Goal: Task Accomplishment & Management: Use online tool/utility

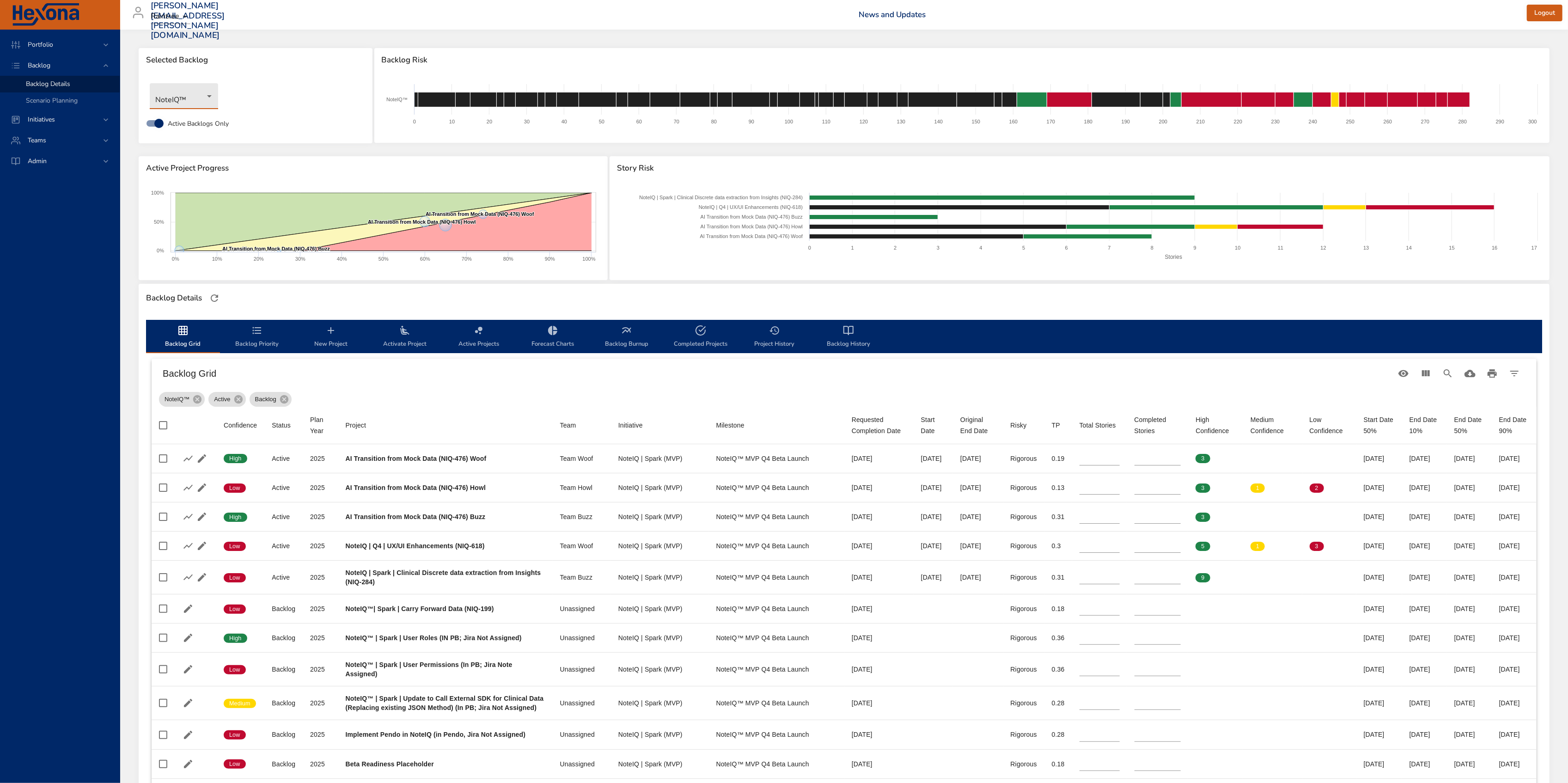
click at [174, 92] on body "Portfolio Backlog Backlog Details Scenario Planning Initiatives Teams Admin all…" at bounding box center [784, 391] width 1568 height 783
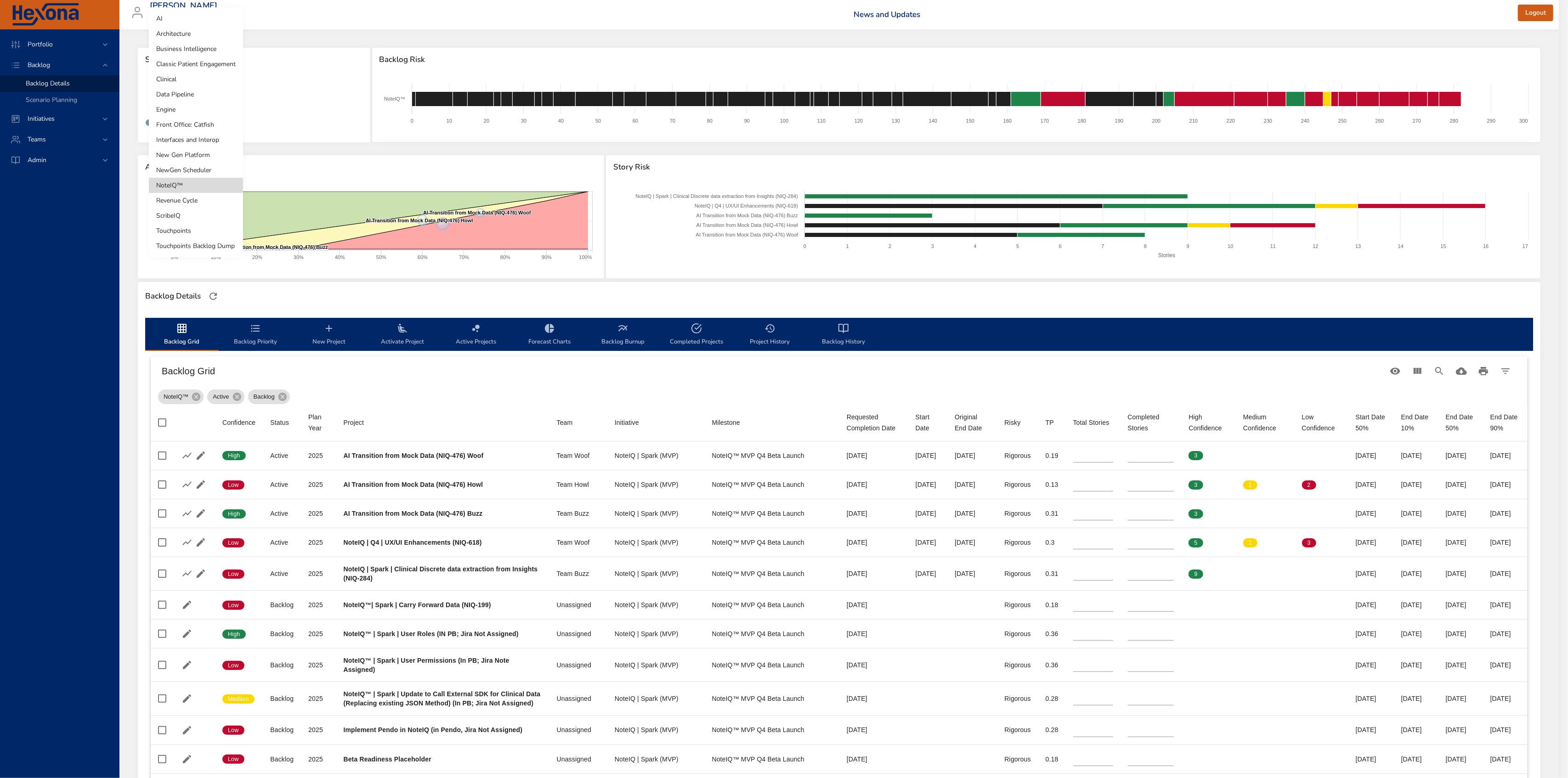
click at [217, 166] on li "NewGen Scheduler" at bounding box center [196, 170] width 94 height 15
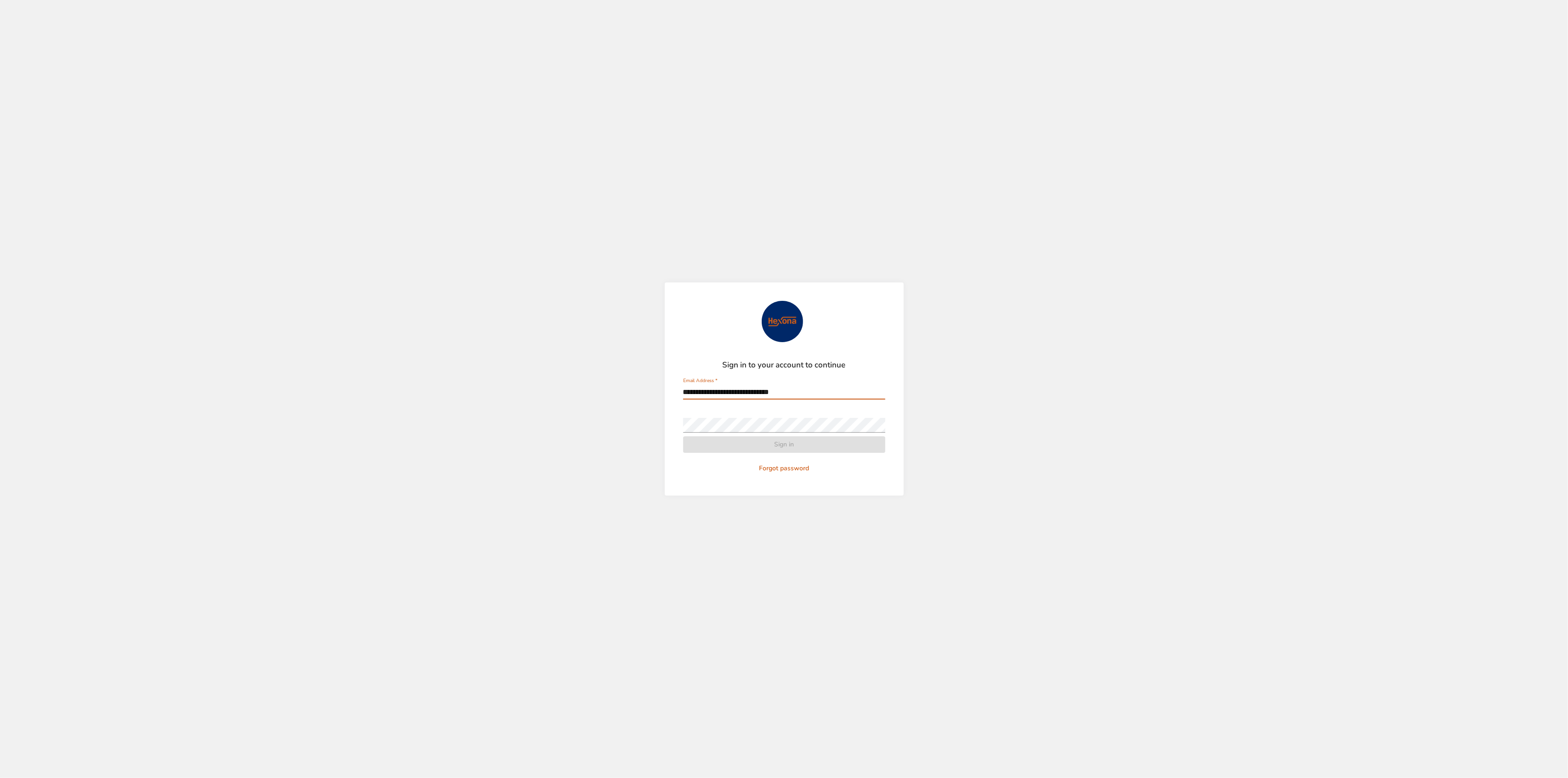
type input "**********"
click at [683, 436] on button "Sign in" at bounding box center [784, 445] width 202 height 17
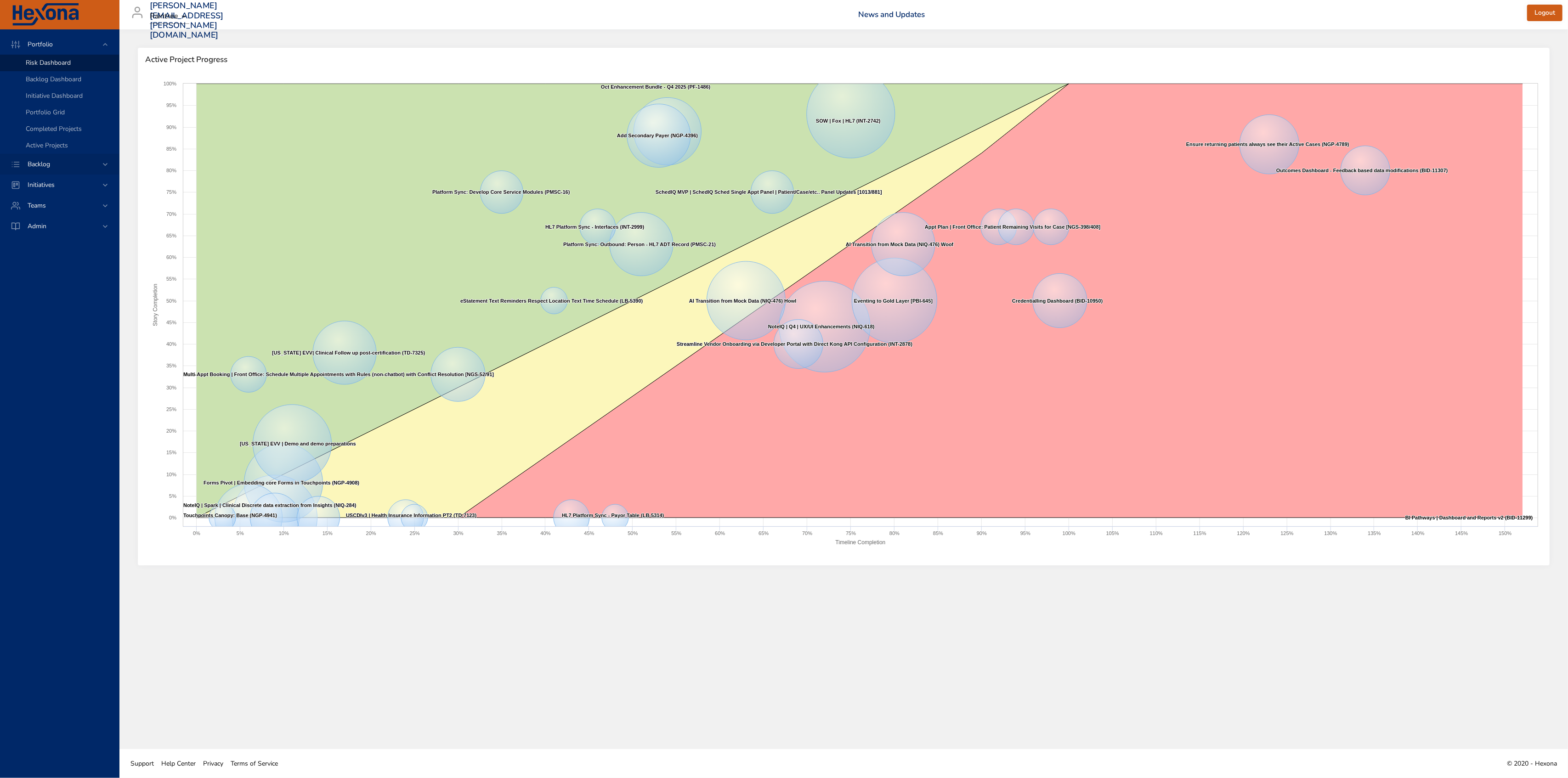
click at [60, 164] on div "Backlog" at bounding box center [60, 164] width 81 height 10
click at [60, 77] on link "Backlog Details" at bounding box center [59, 83] width 119 height 17
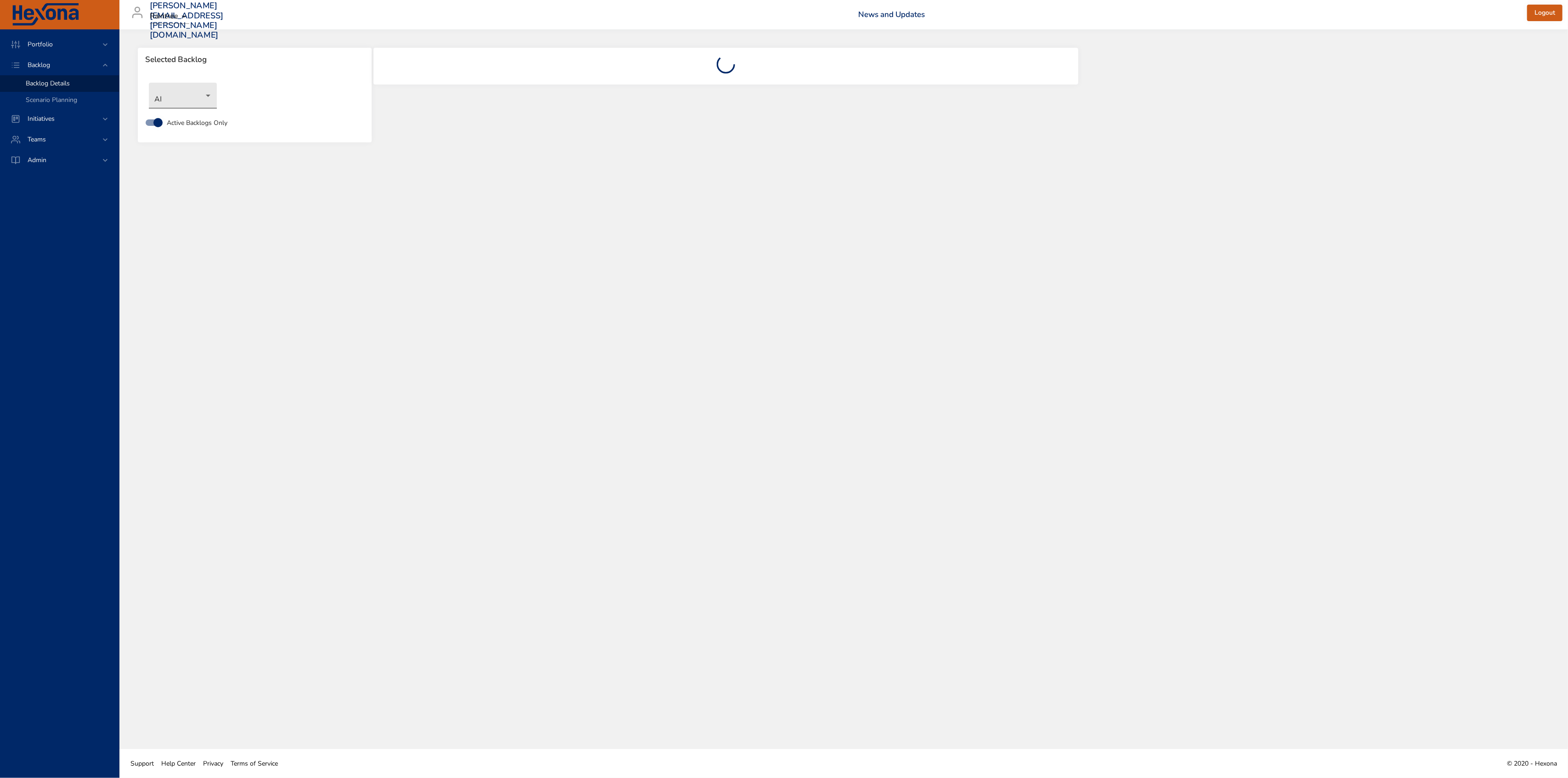
click at [169, 87] on body "Portfolio Backlog Backlog Details Scenario Planning Initiatives Teams Admin [PE…" at bounding box center [784, 389] width 1568 height 778
click at [193, 247] on li "NewGen Scheduler" at bounding box center [196, 247] width 94 height 15
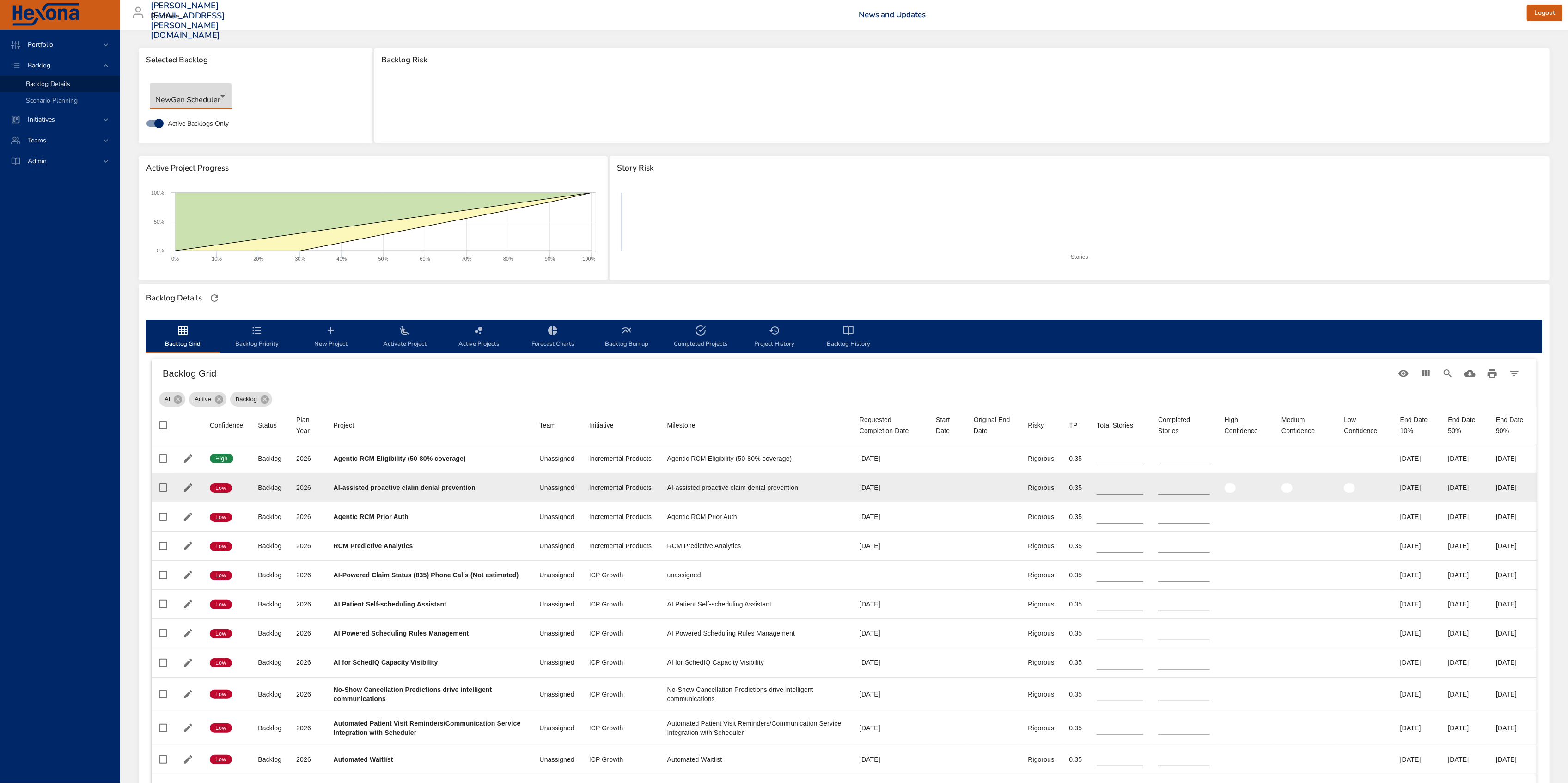
type input "*"
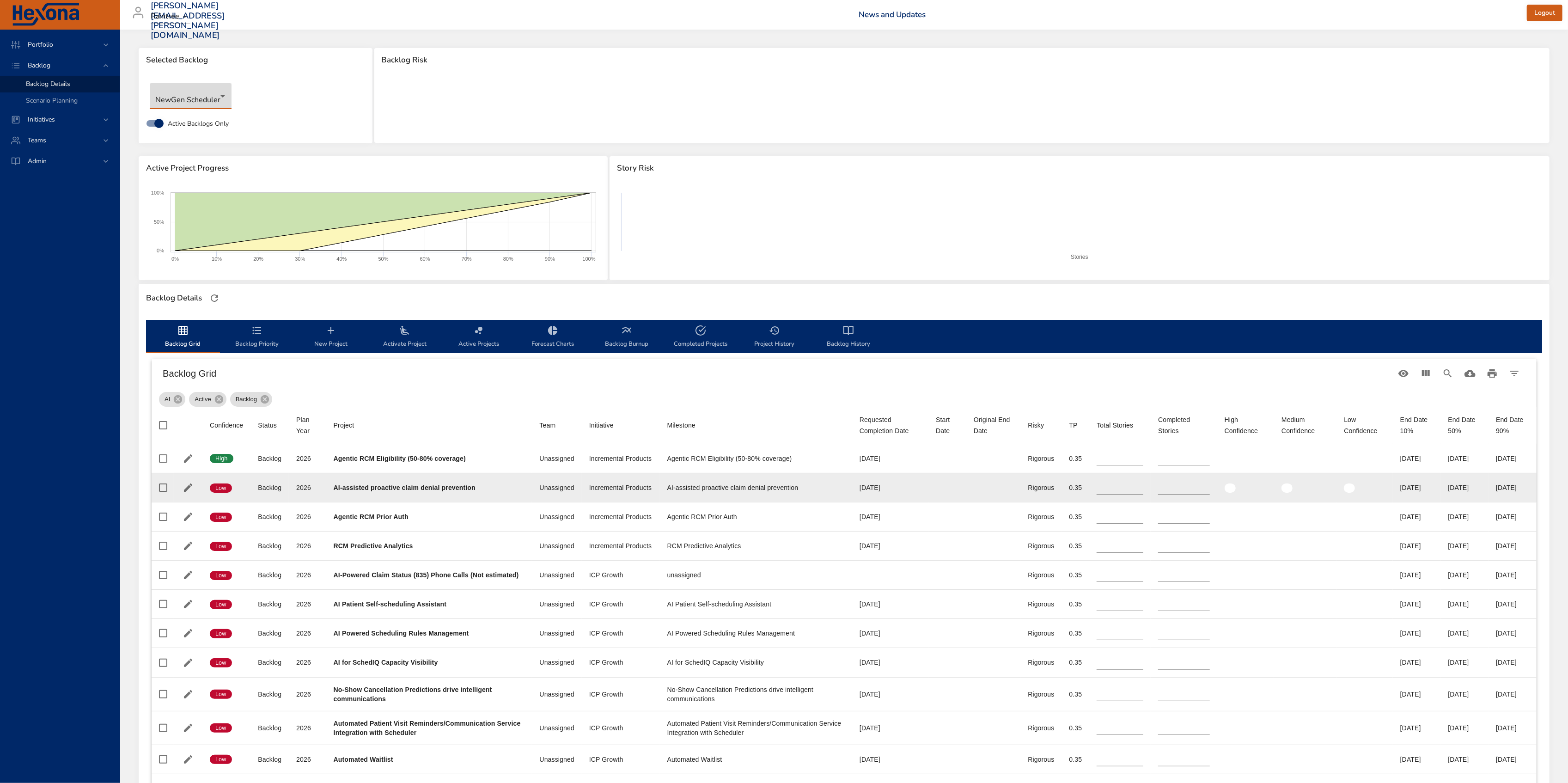
type input "*"
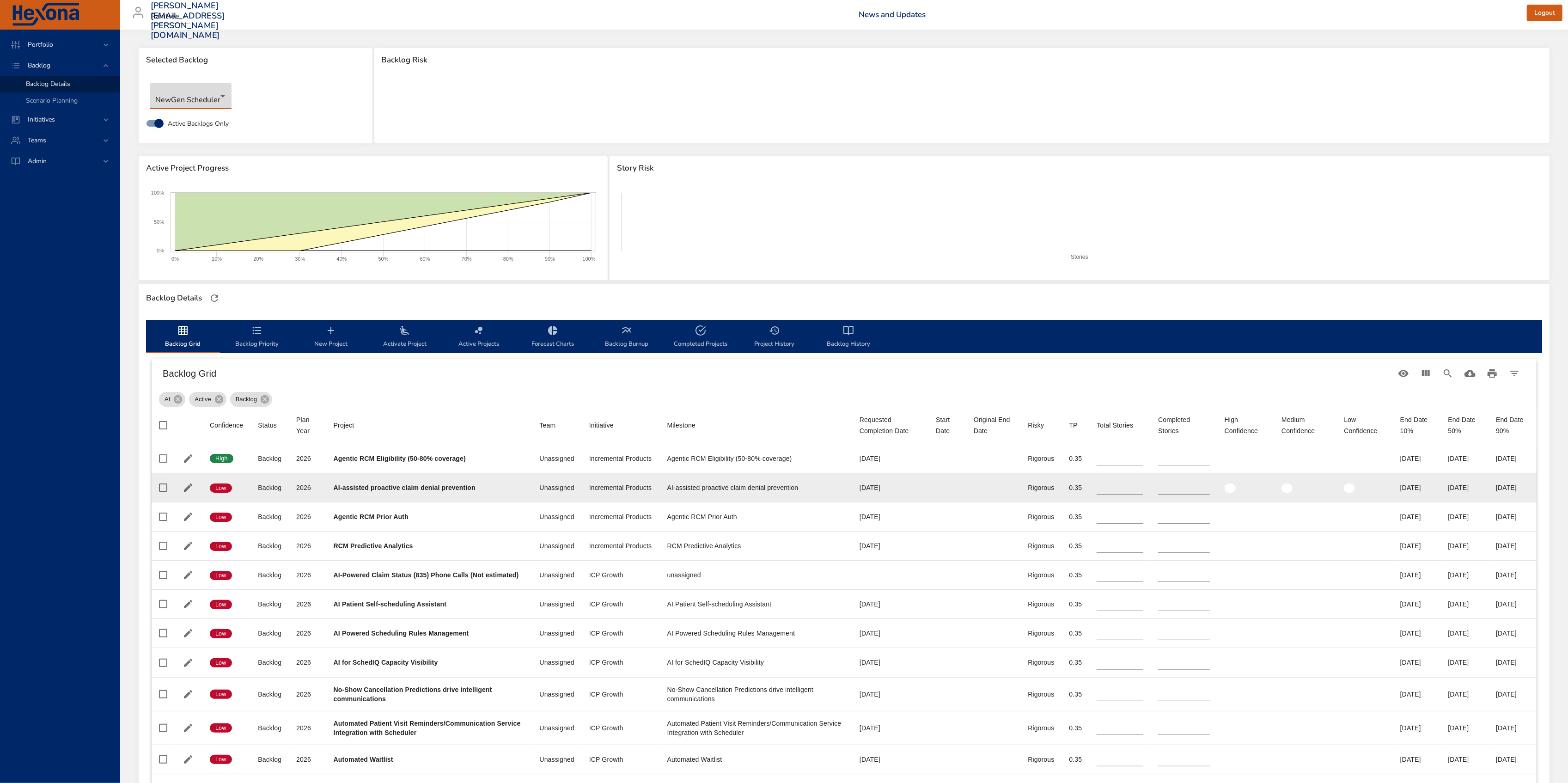
type input "*"
type input "**"
type input "*"
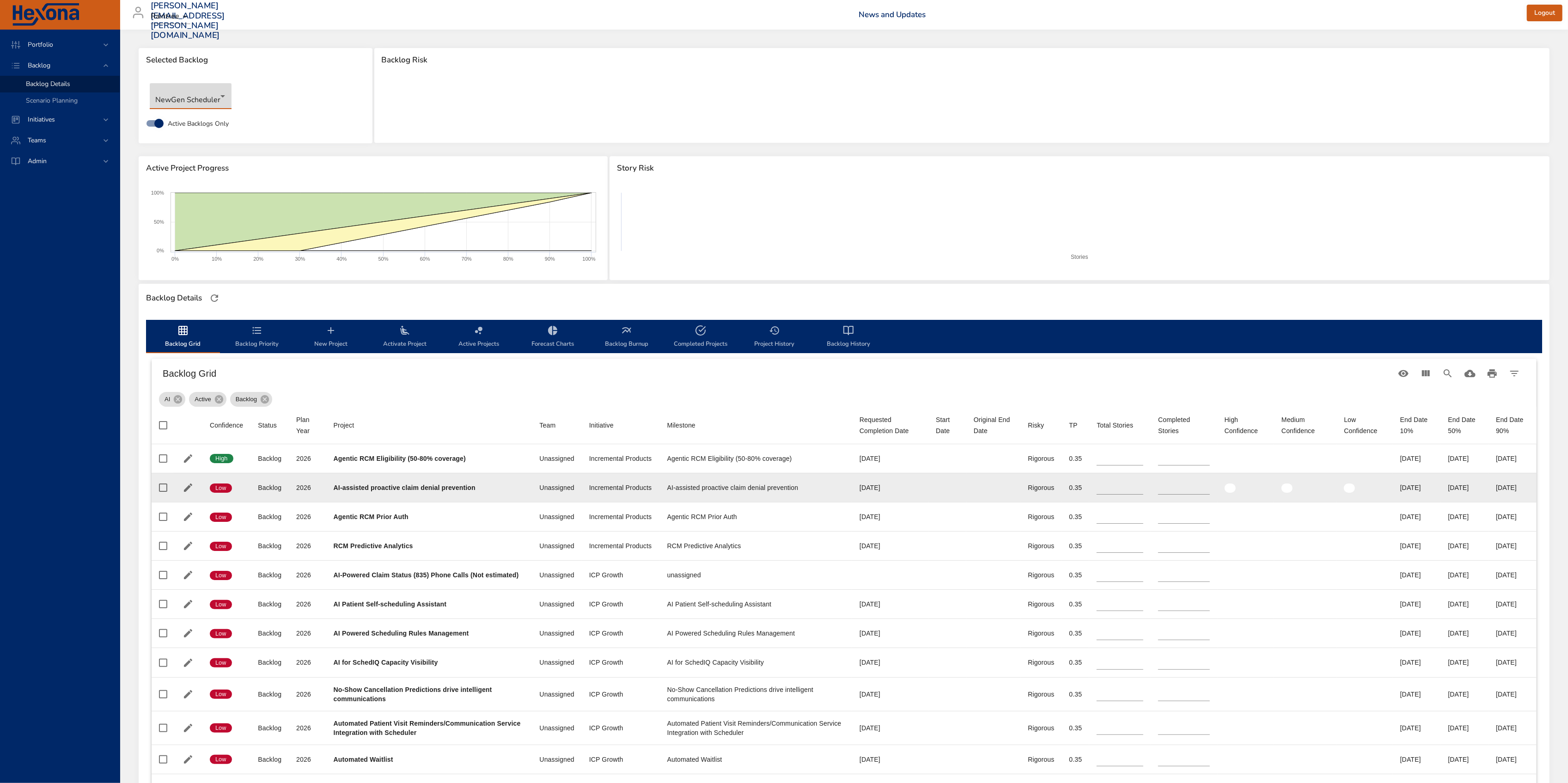
type input "*"
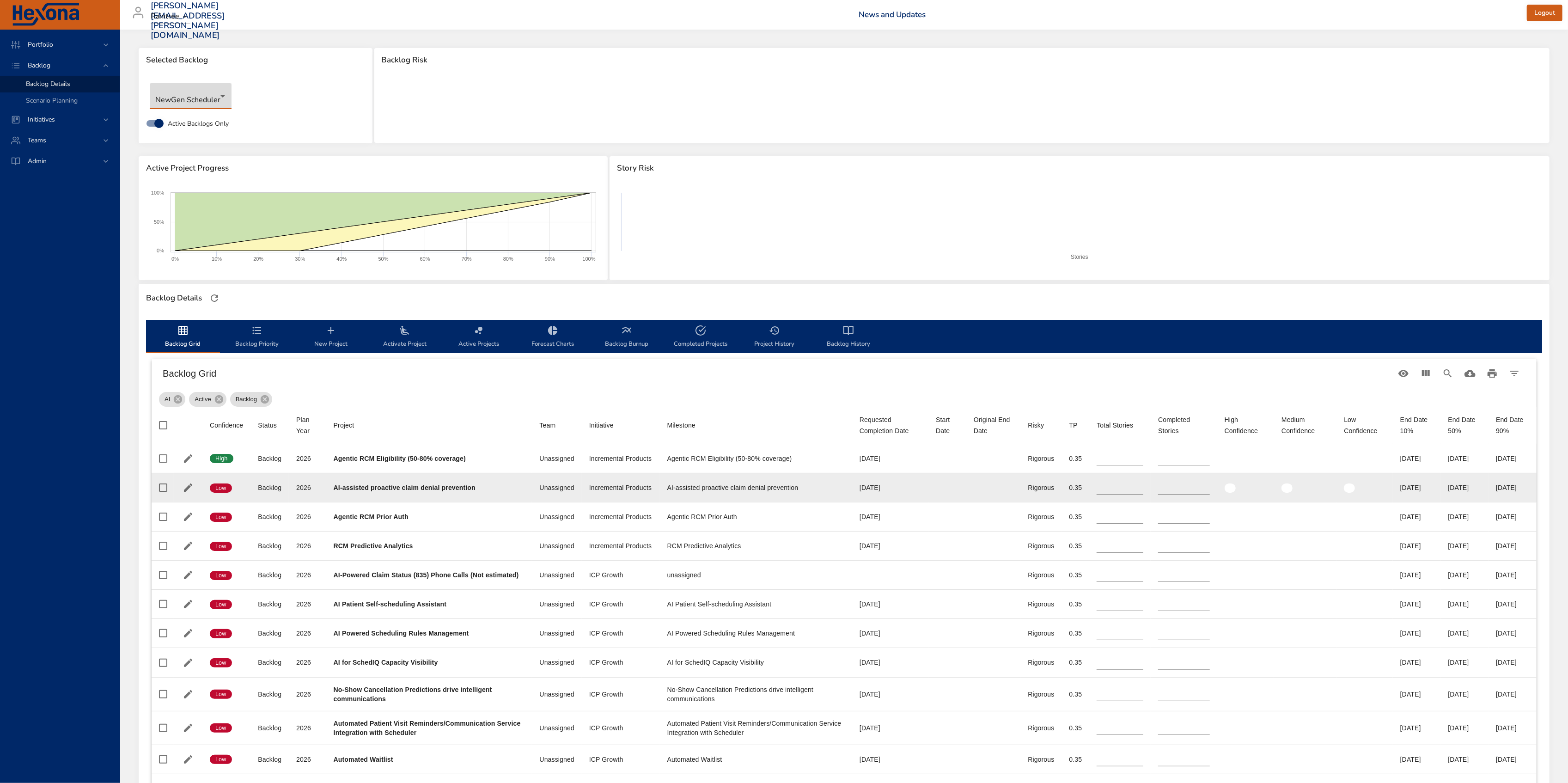
type input "*"
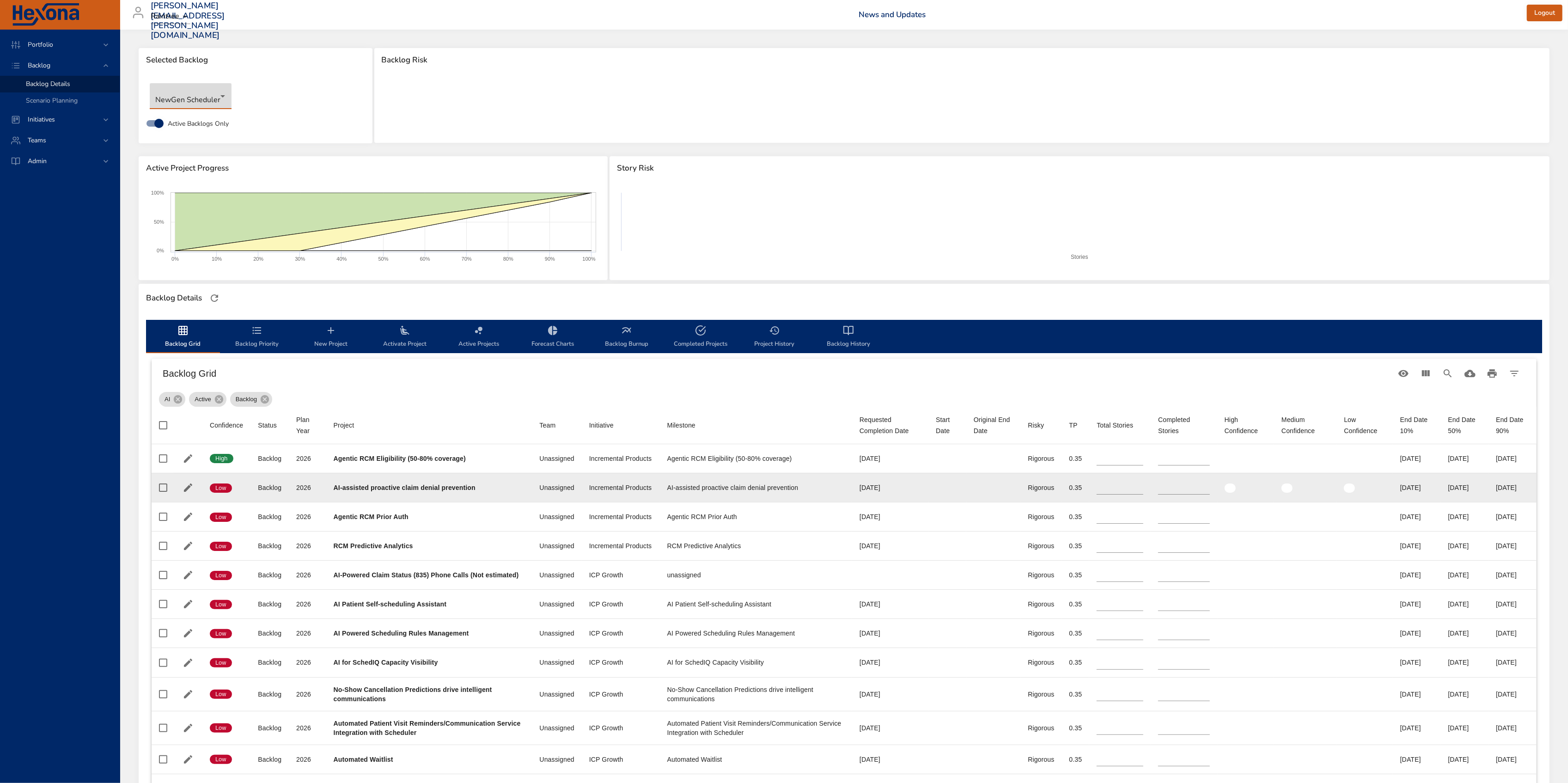
type input "*"
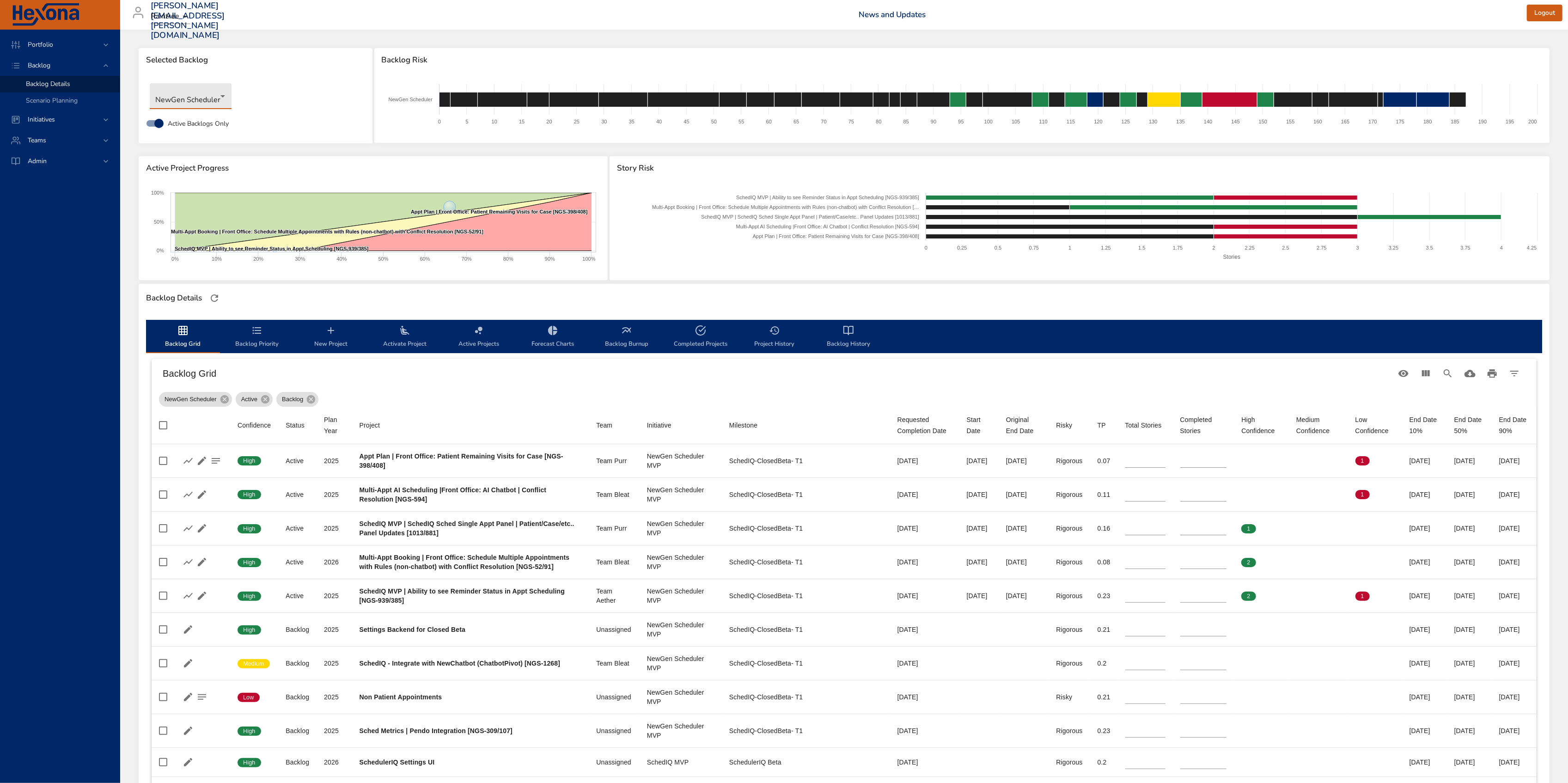
click at [851, 329] on icon "backlog-tab" at bounding box center [848, 331] width 11 height 11
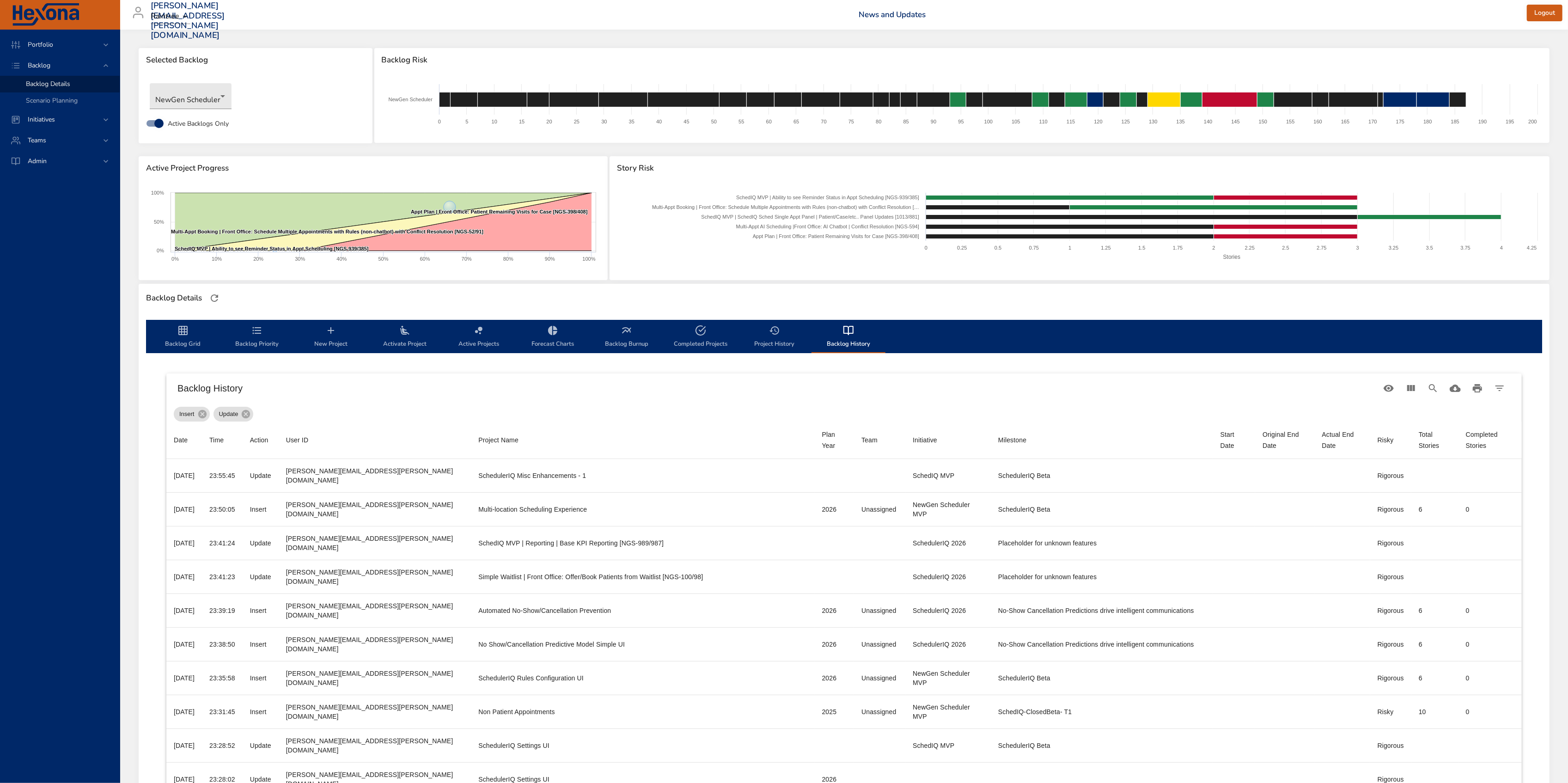
click at [187, 322] on button "Backlog Grid" at bounding box center [183, 337] width 74 height 33
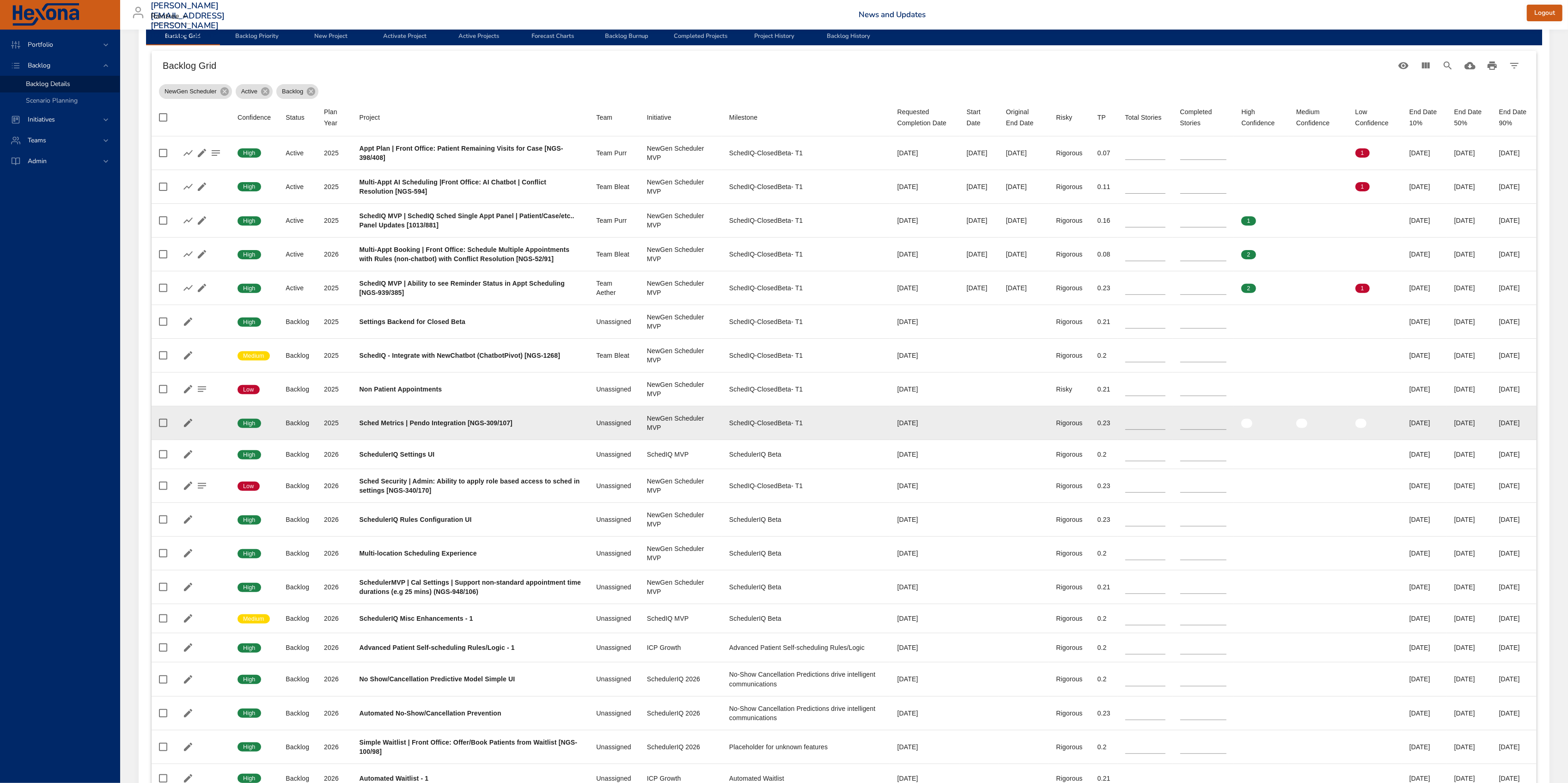
scroll to position [61, 0]
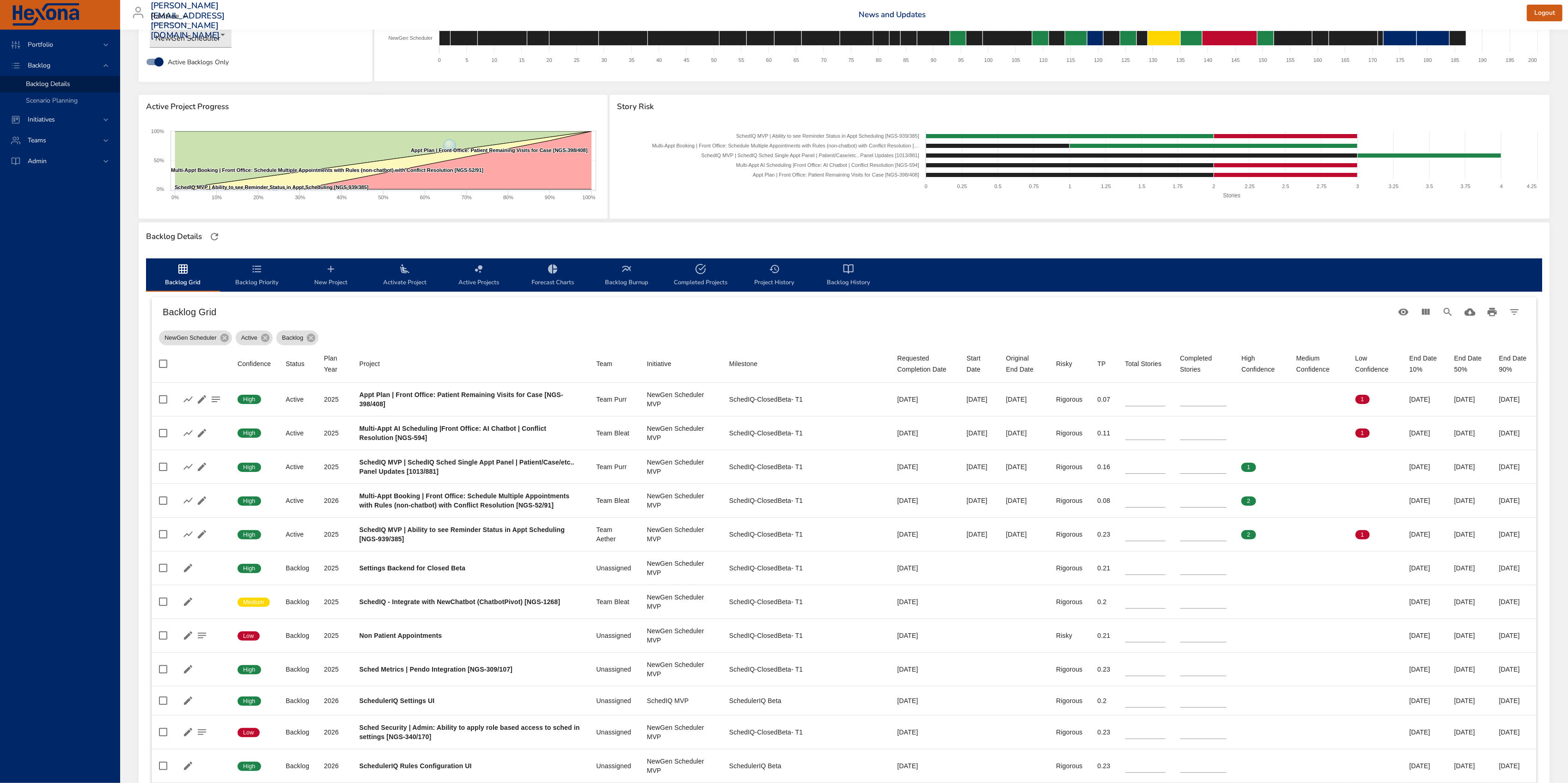
drag, startPoint x: 851, startPoint y: 271, endPoint x: 855, endPoint y: 291, distance: 20.4
click at [851, 270] on icon "backlog-tab" at bounding box center [848, 269] width 11 height 11
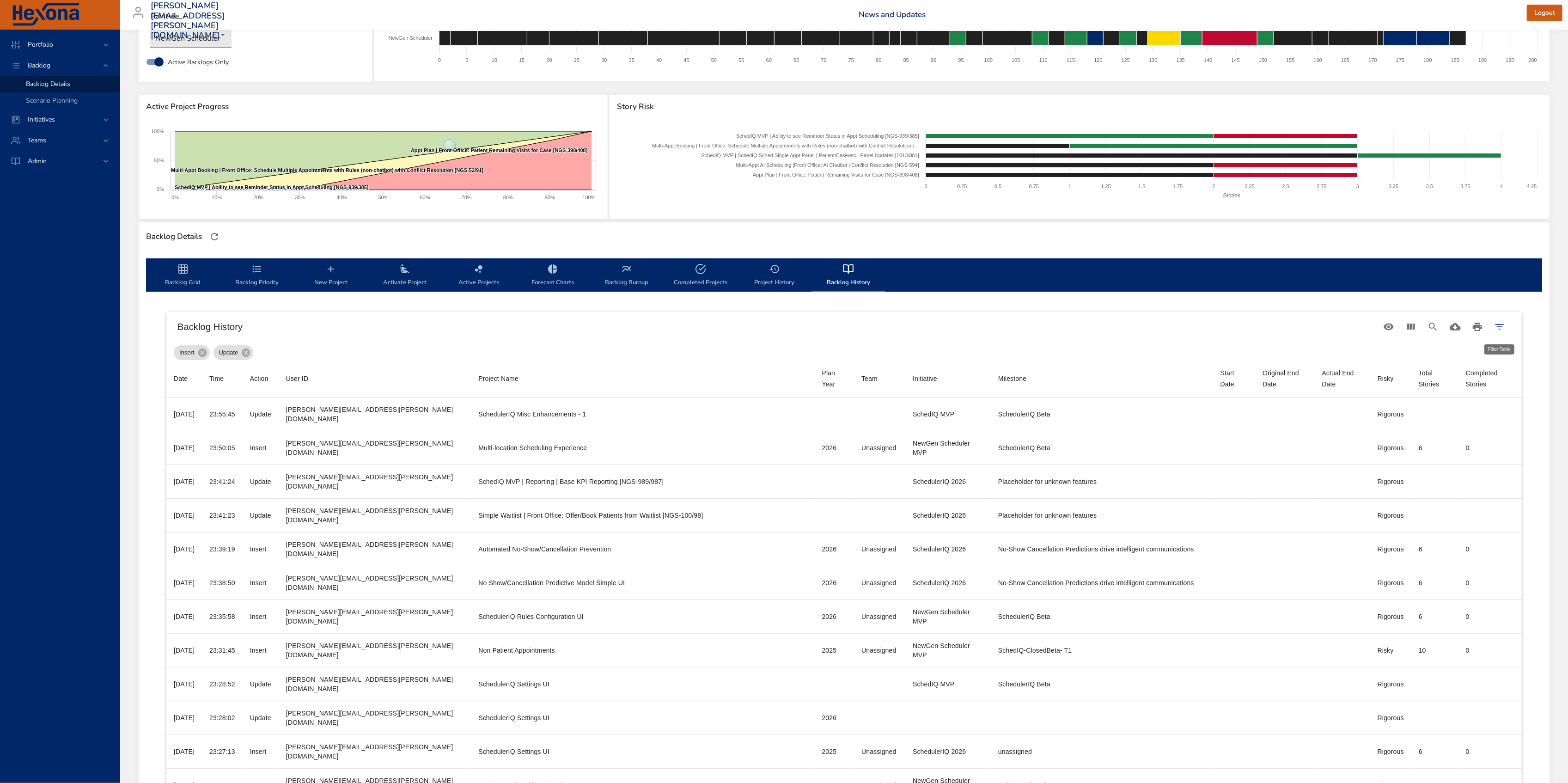
click at [1500, 327] on icon "Filter Table" at bounding box center [1499, 327] width 11 height 11
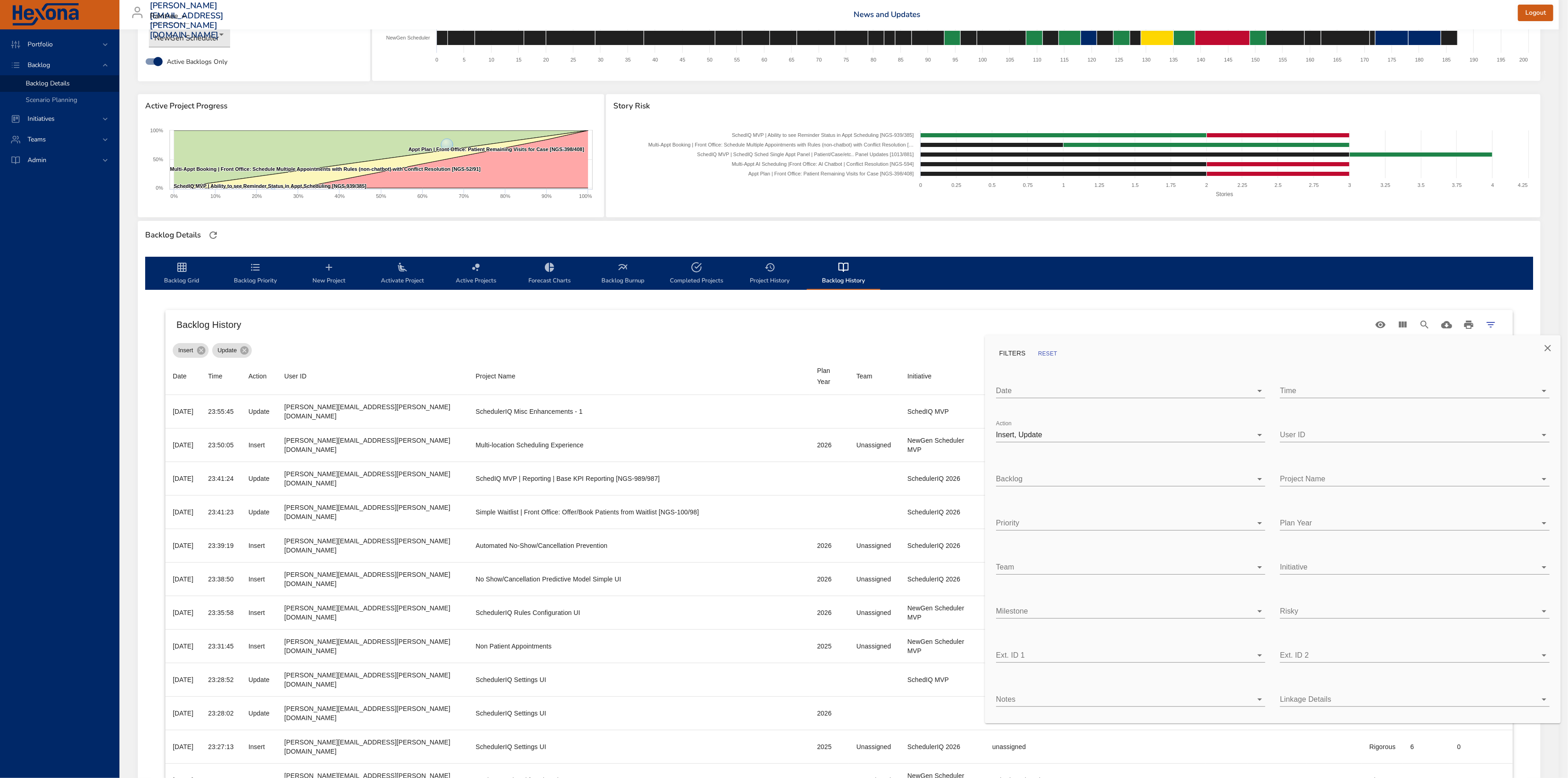
click at [1121, 438] on body "Portfolio Backlog Backlog Details Scenario Planning Initiatives Teams Admin [PE…" at bounding box center [784, 328] width 1568 height 778
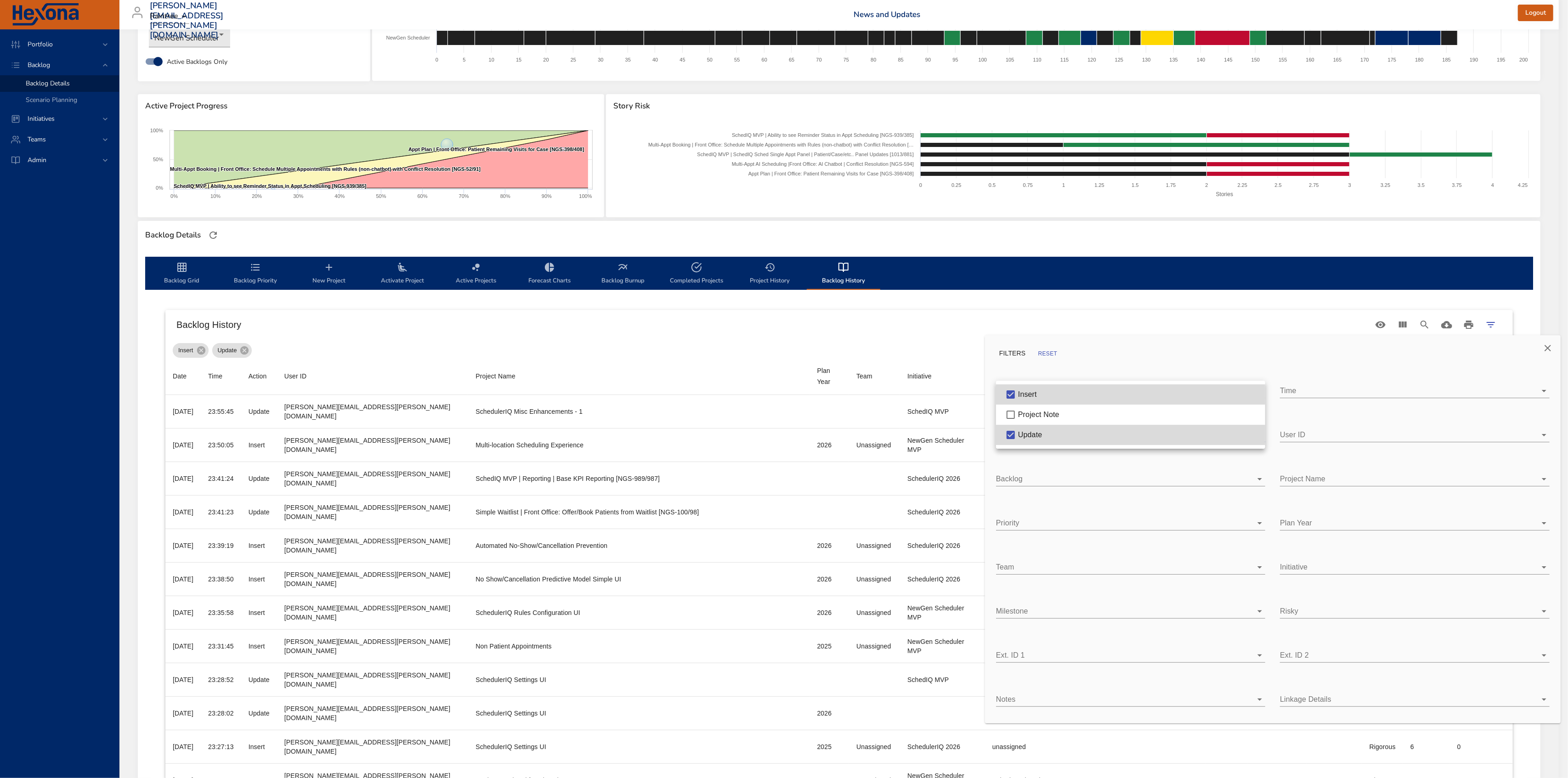
click at [1120, 438] on div "Update" at bounding box center [1138, 435] width 240 height 11
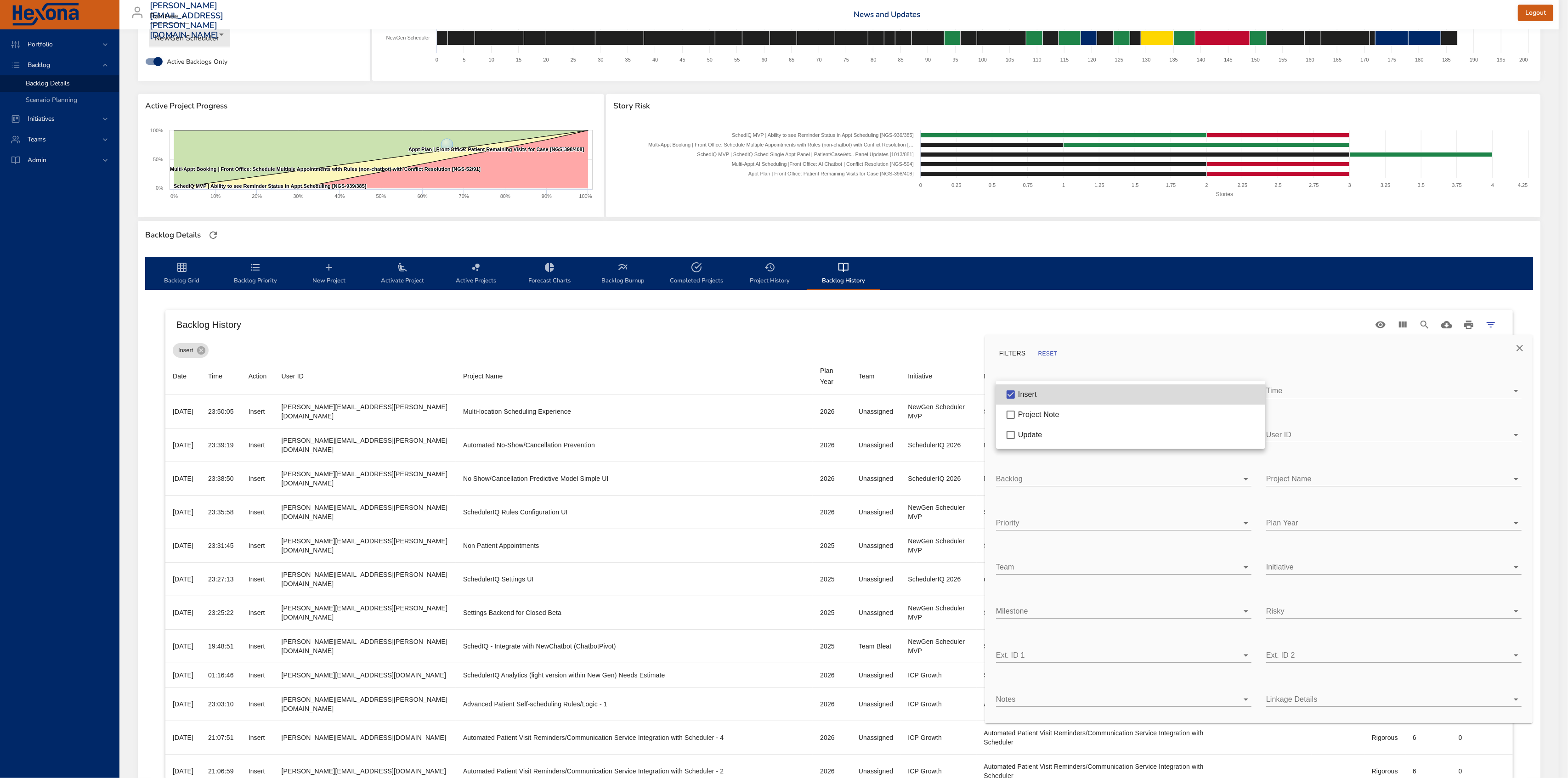
click at [821, 333] on div at bounding box center [784, 389] width 1568 height 778
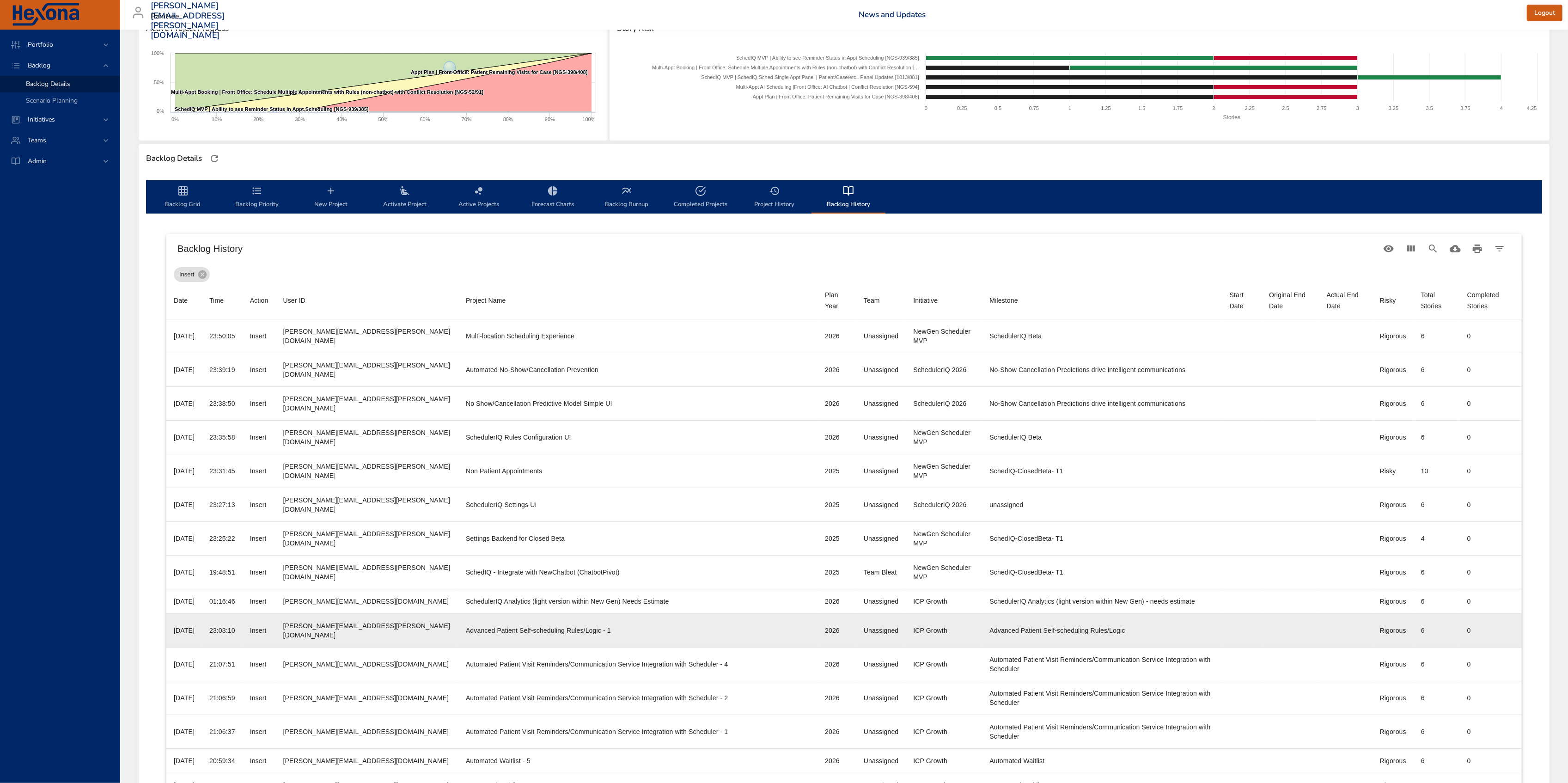
scroll to position [123, 0]
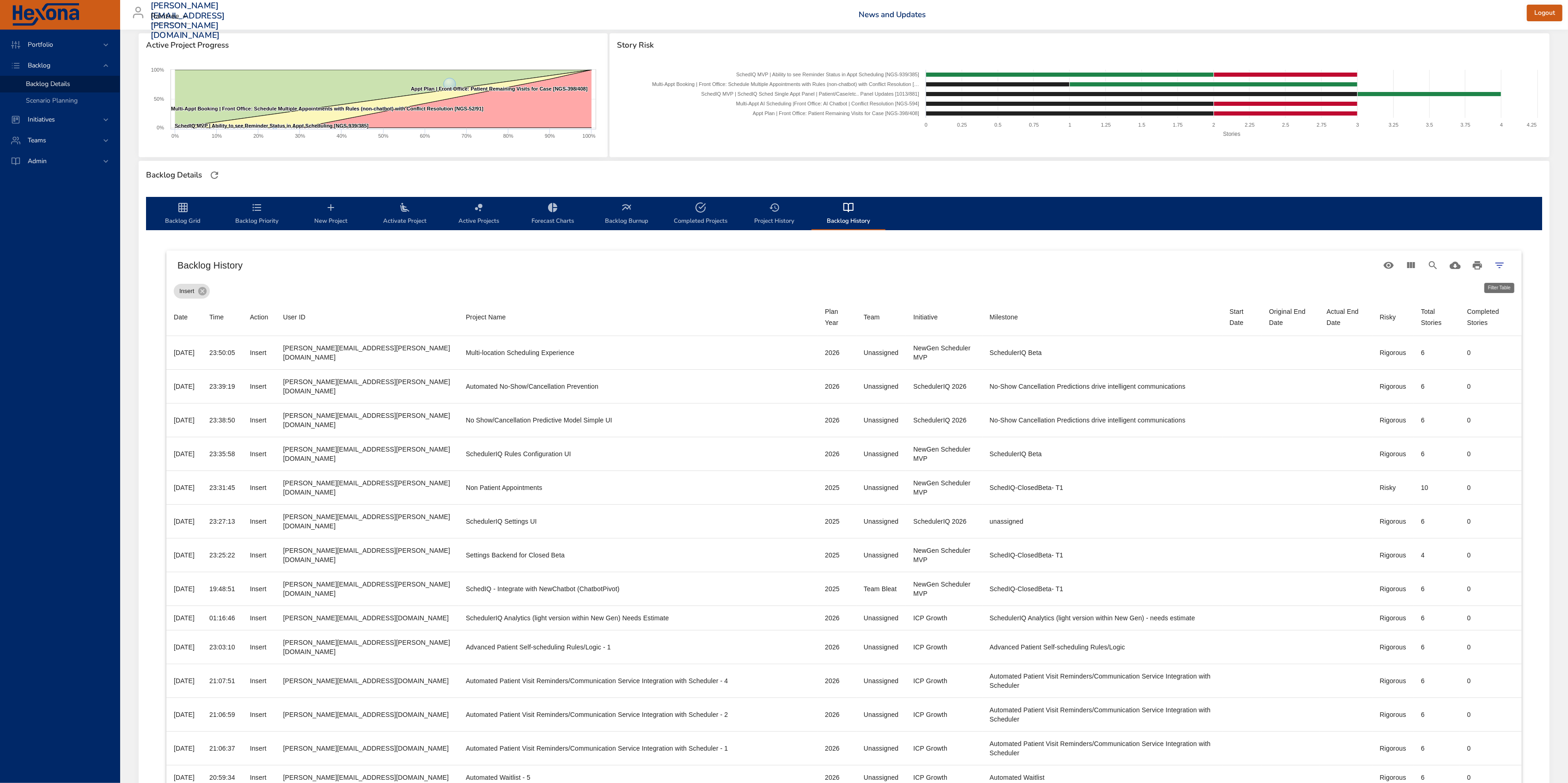
click at [1508, 270] on button "Filter Table" at bounding box center [1499, 266] width 22 height 22
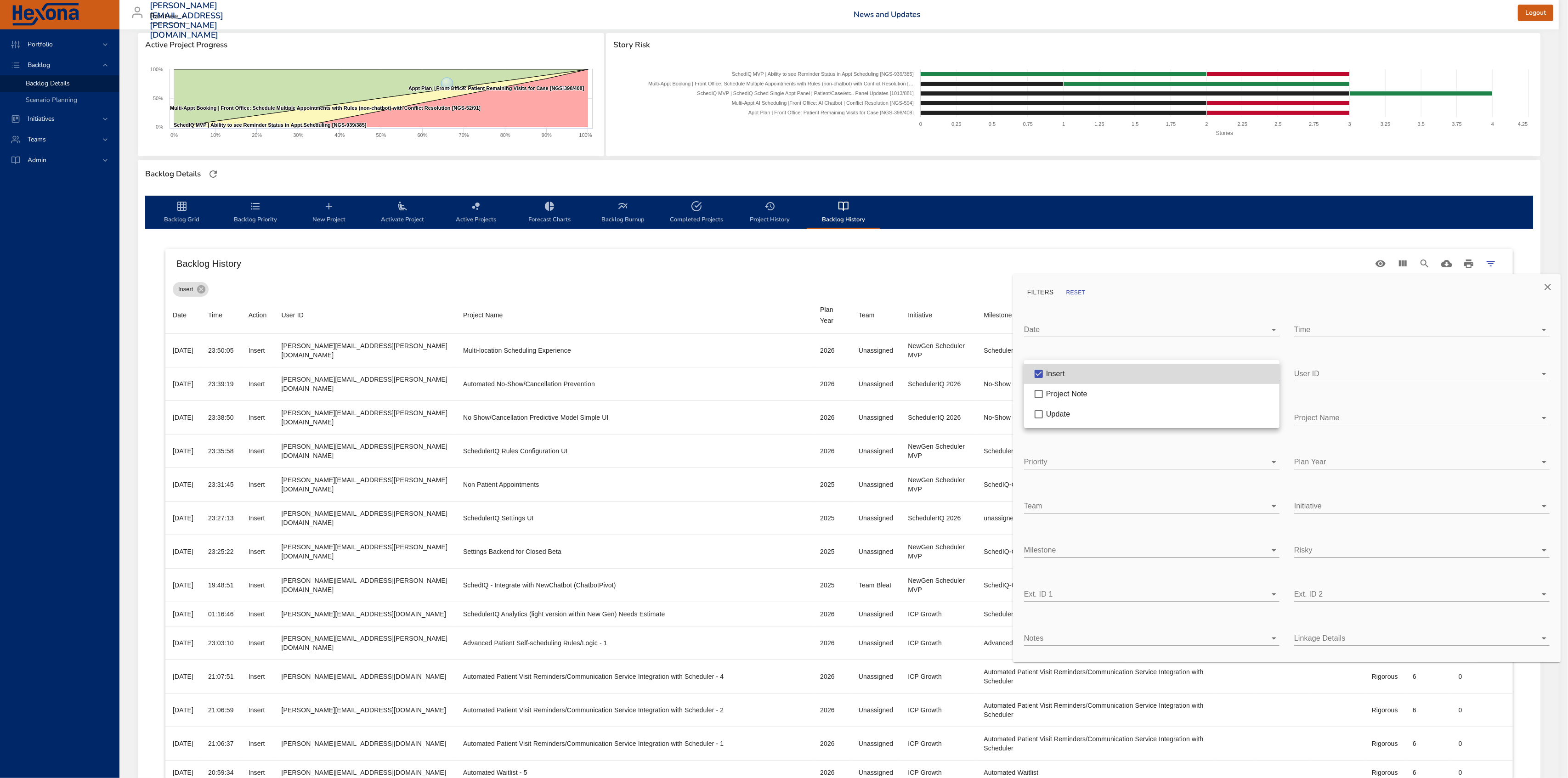
click at [1113, 373] on body "Portfolio Backlog Backlog Details Scenario Planning Initiatives Teams Admin [PE…" at bounding box center [784, 266] width 1568 height 778
click at [1068, 421] on li "Update" at bounding box center [1151, 414] width 255 height 20
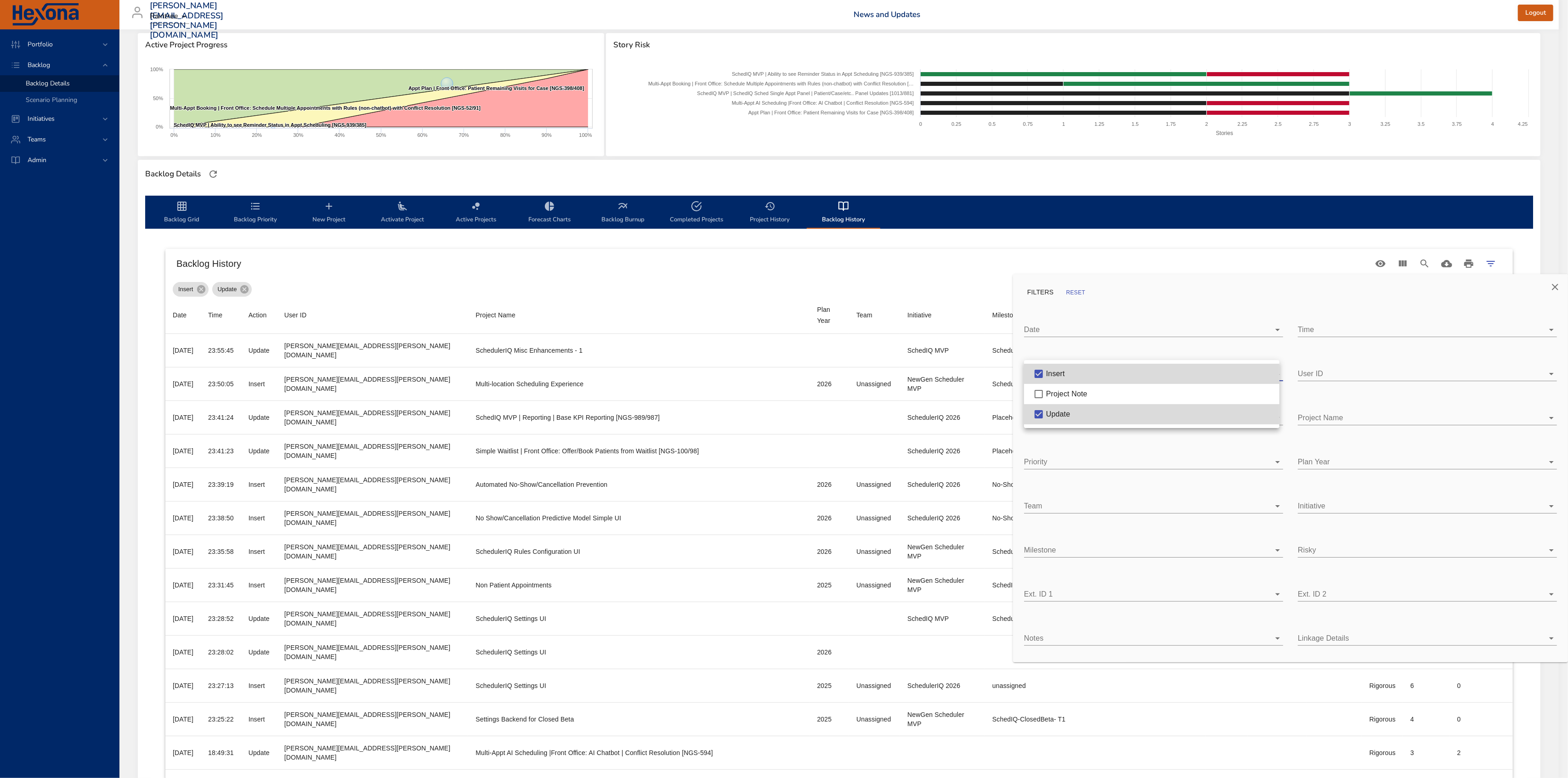
click at [972, 268] on div at bounding box center [784, 389] width 1568 height 778
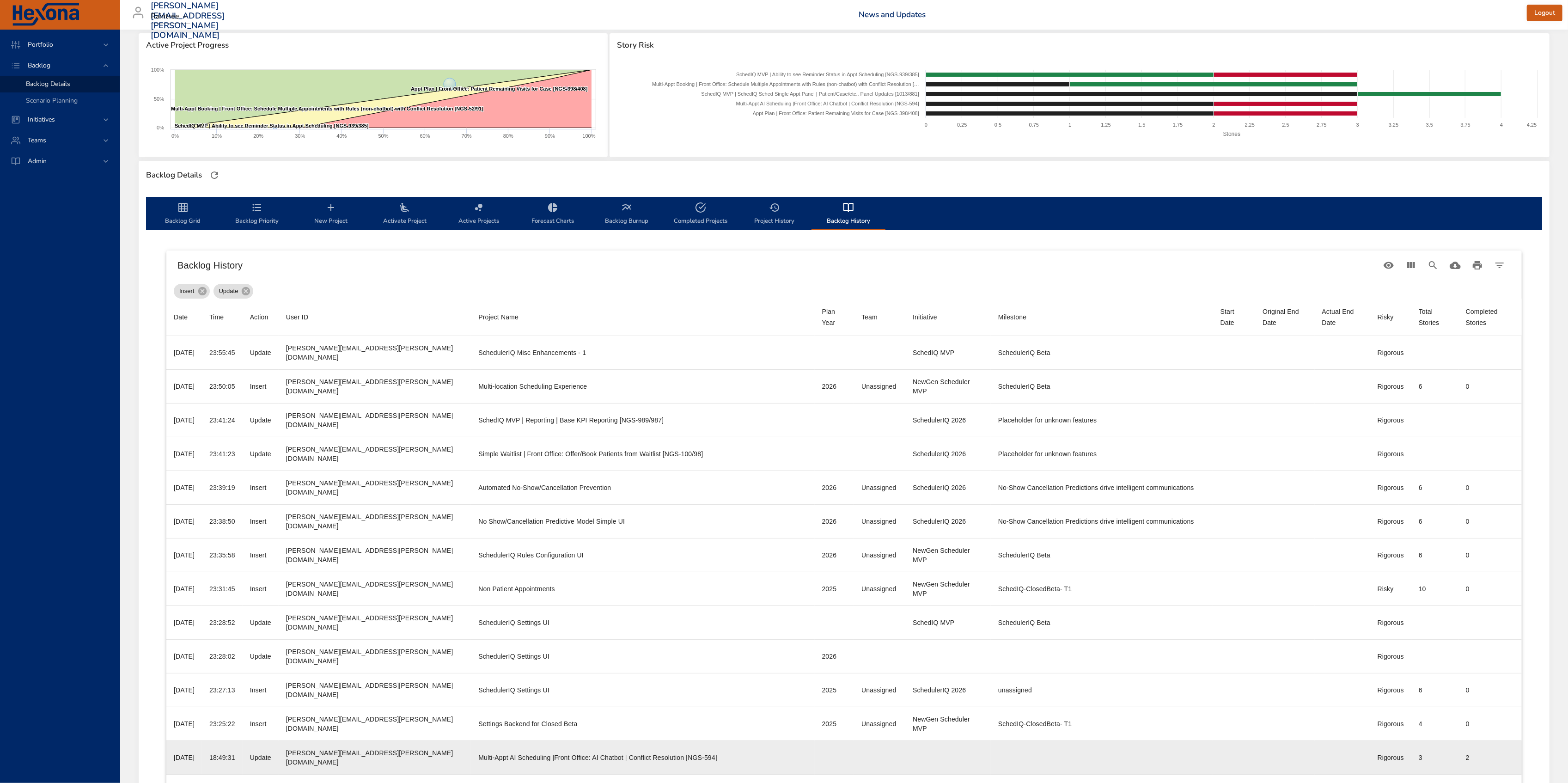
click at [366, 748] on td "User ID [PERSON_NAME][EMAIL_ADDRESS][PERSON_NAME][DOMAIN_NAME]" at bounding box center [374, 758] width 192 height 34
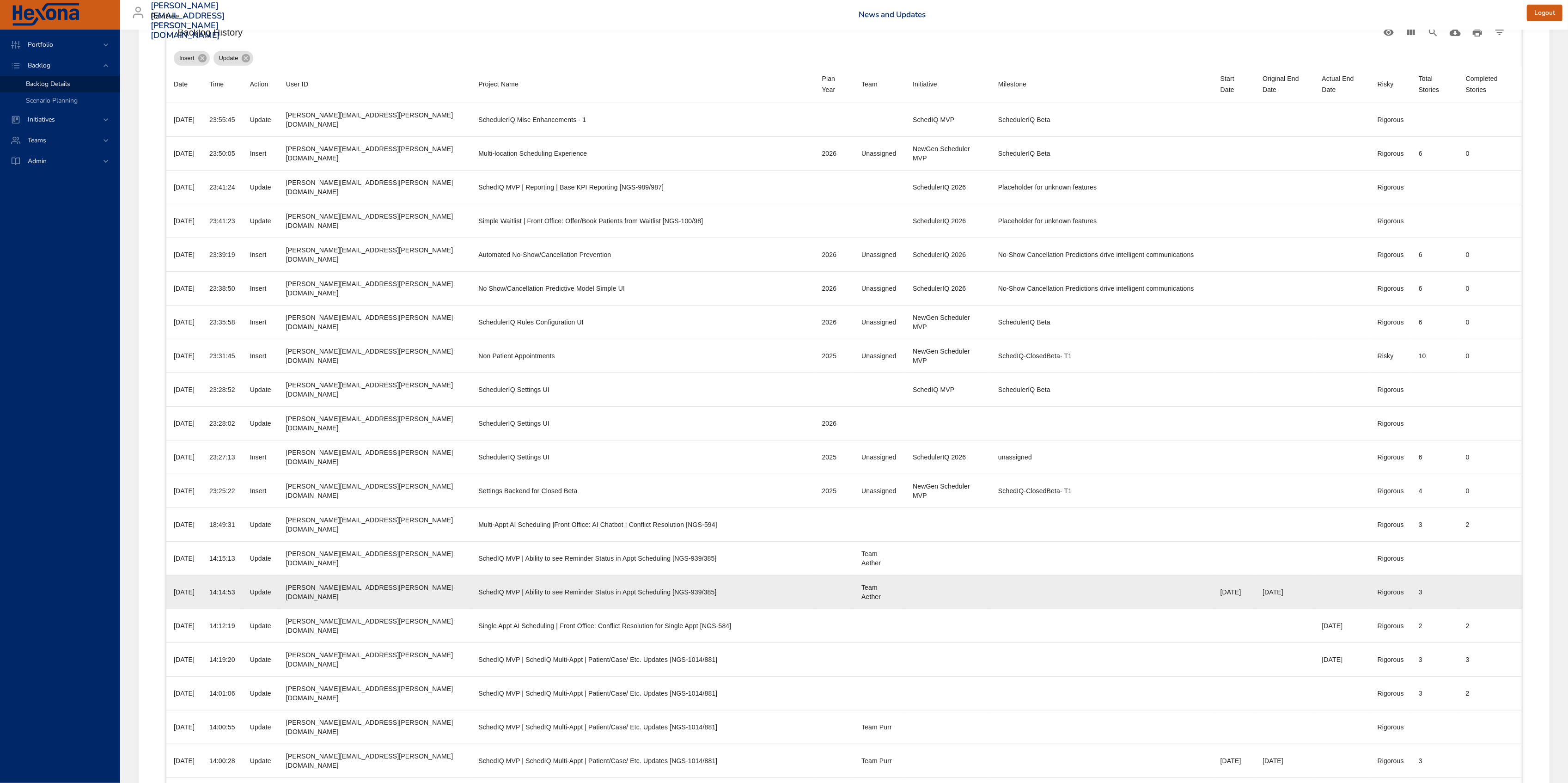
scroll to position [370, 0]
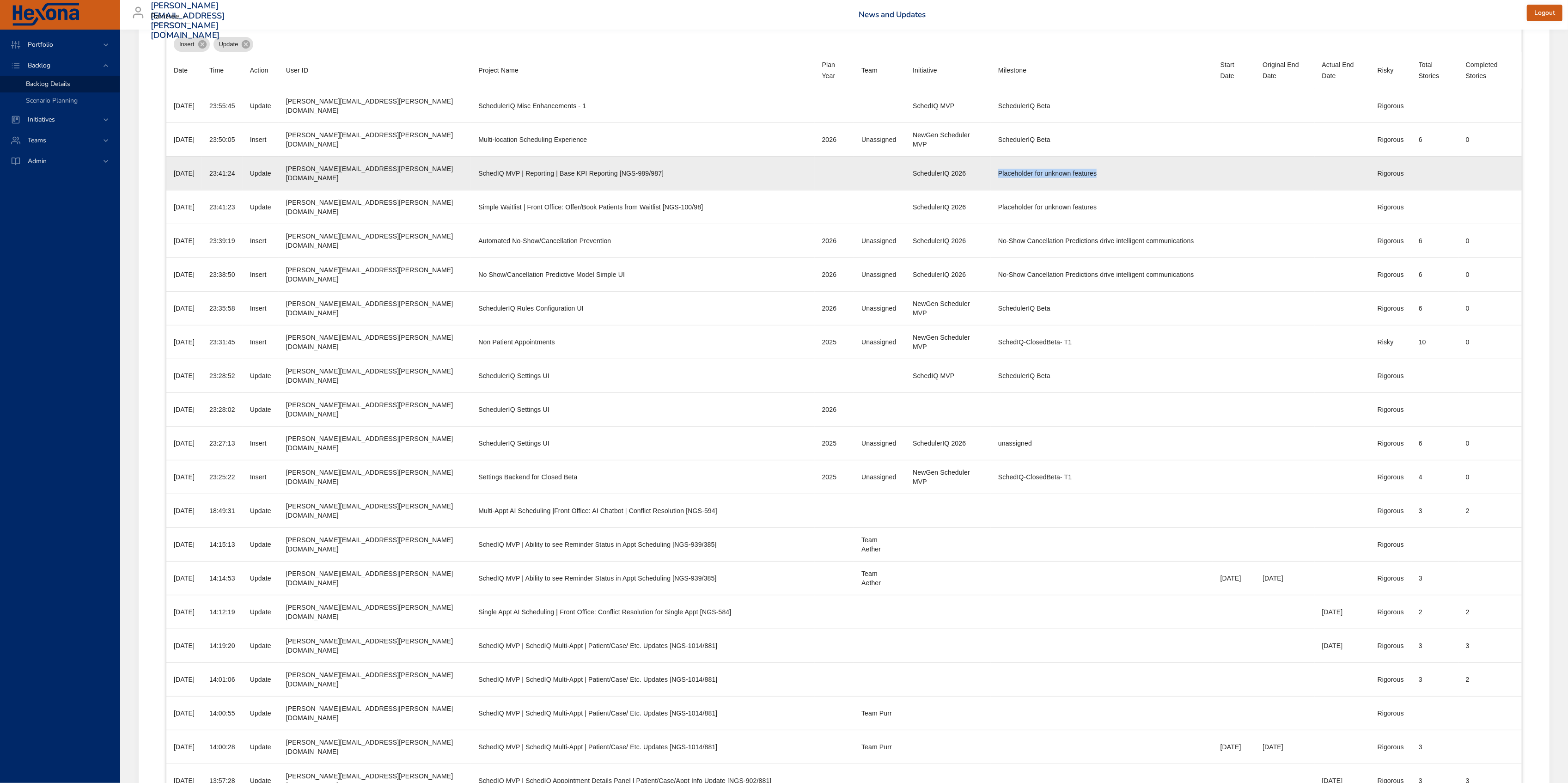
drag, startPoint x: 960, startPoint y: 173, endPoint x: 1075, endPoint y: 169, distance: 115.1
click at [1075, 169] on td "Milestone Placeholder for unknown features" at bounding box center [1101, 173] width 222 height 34
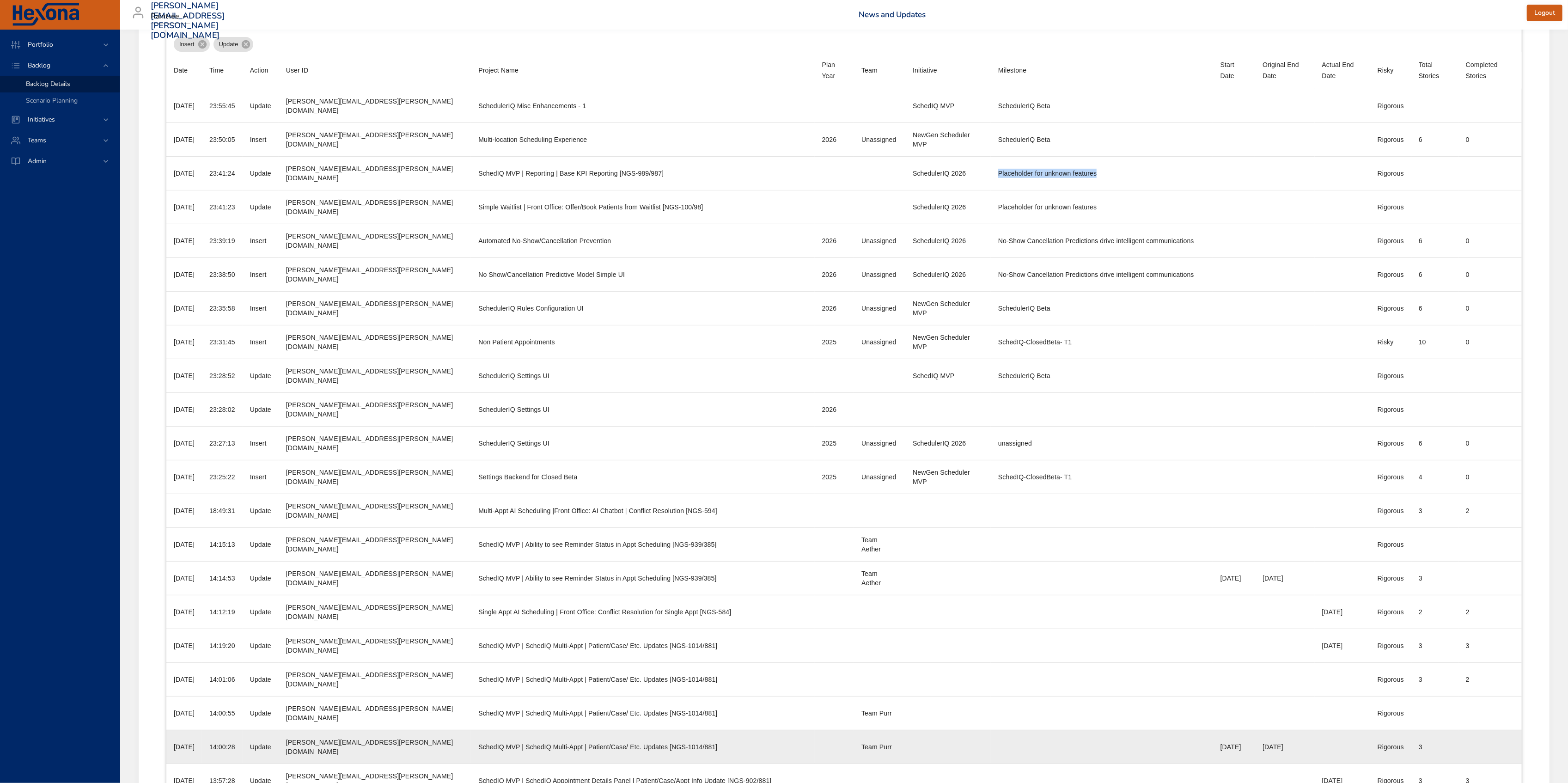
copy div "Placeholder for unknown features"
